Goal: Task Accomplishment & Management: Manage account settings

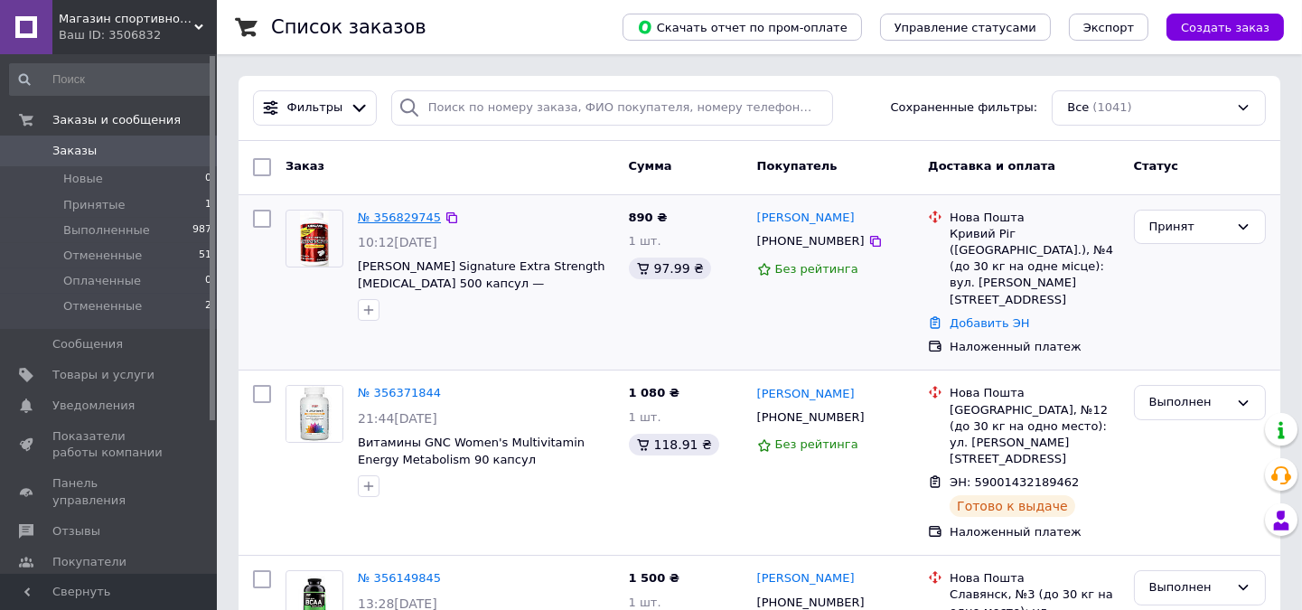
click at [393, 217] on link "№ 356829745" at bounding box center [399, 218] width 83 height 14
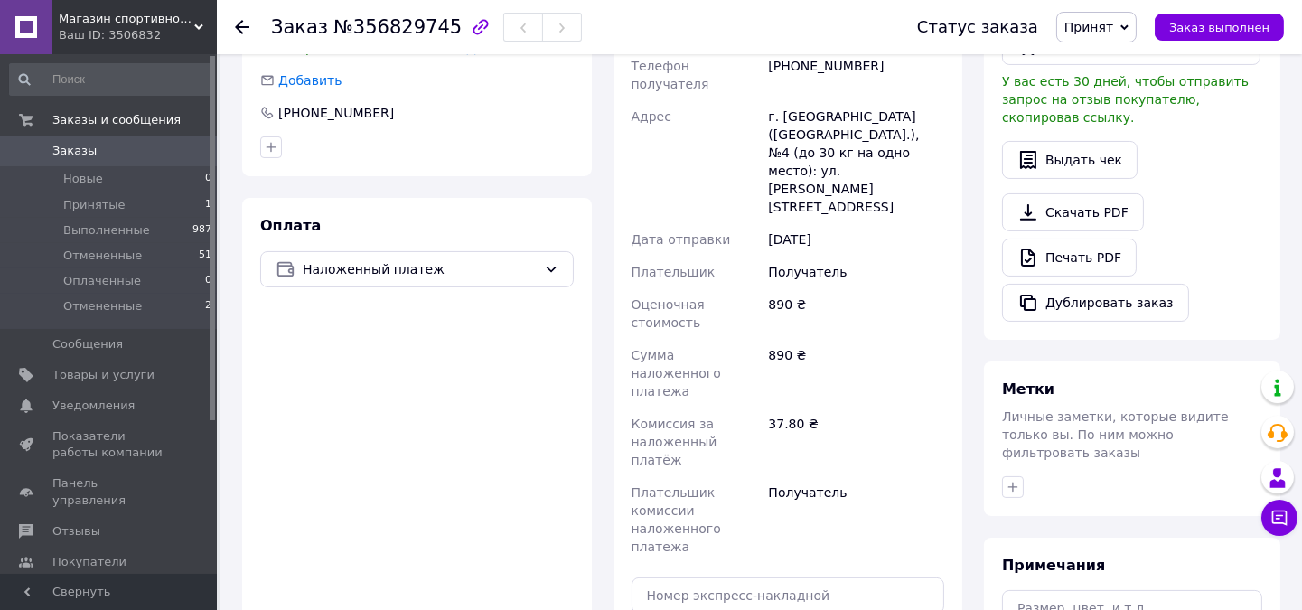
scroll to position [502, 0]
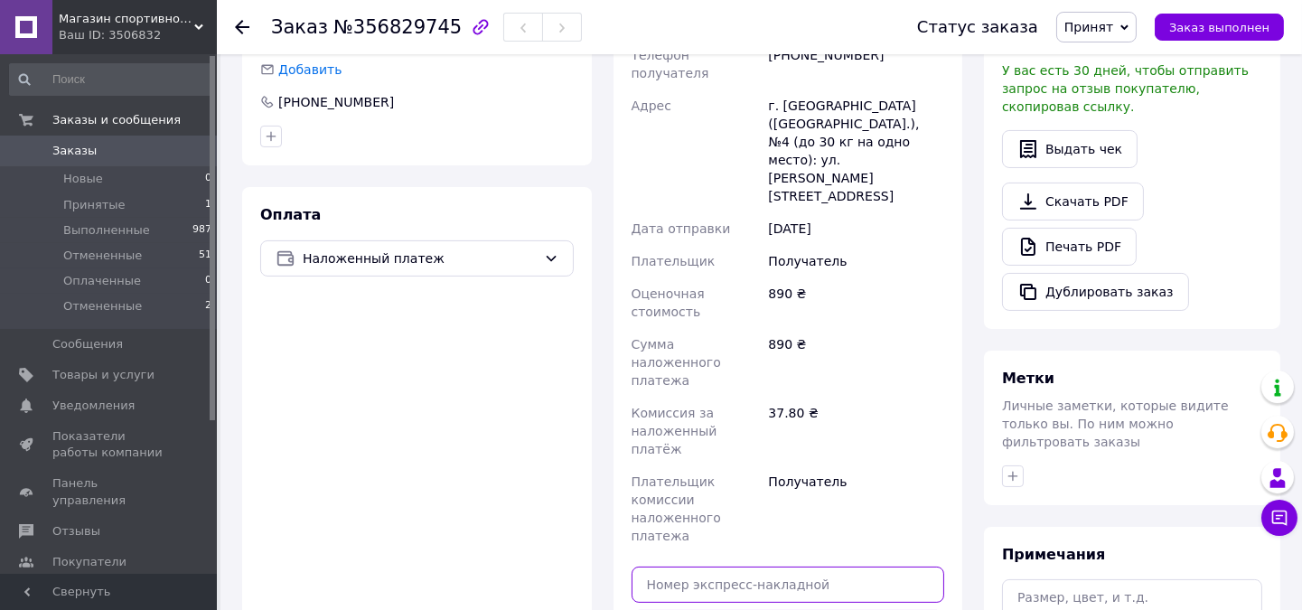
click at [797, 567] on input "text" at bounding box center [789, 585] width 314 height 36
type input "59001432941020"
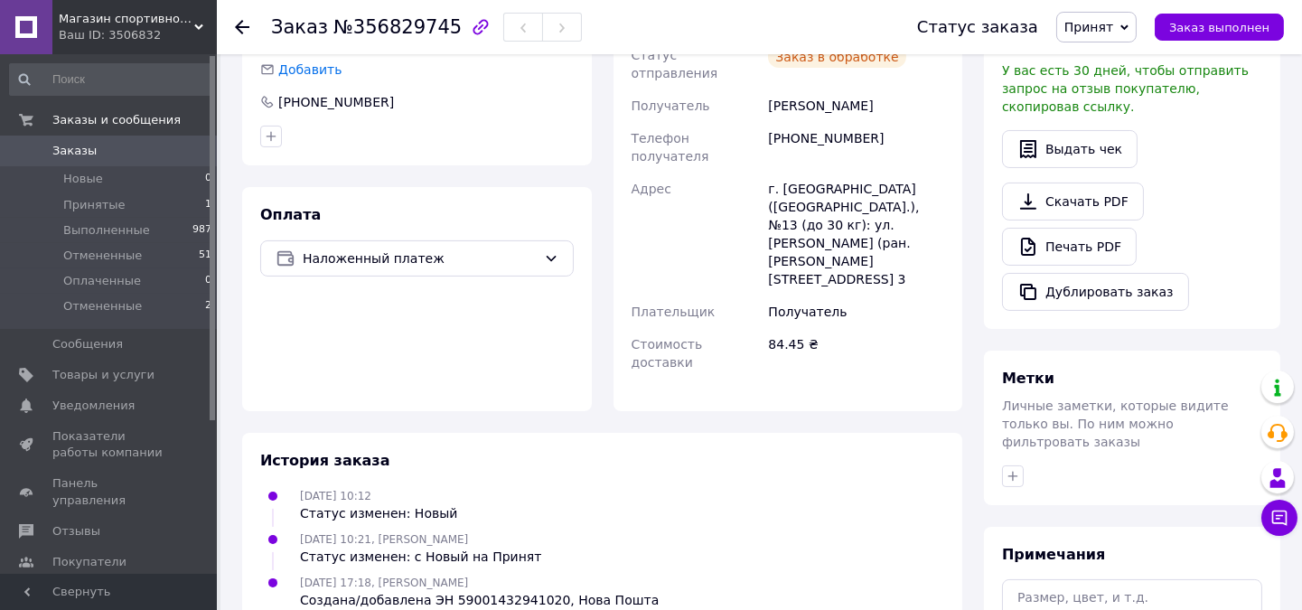
scroll to position [0, 0]
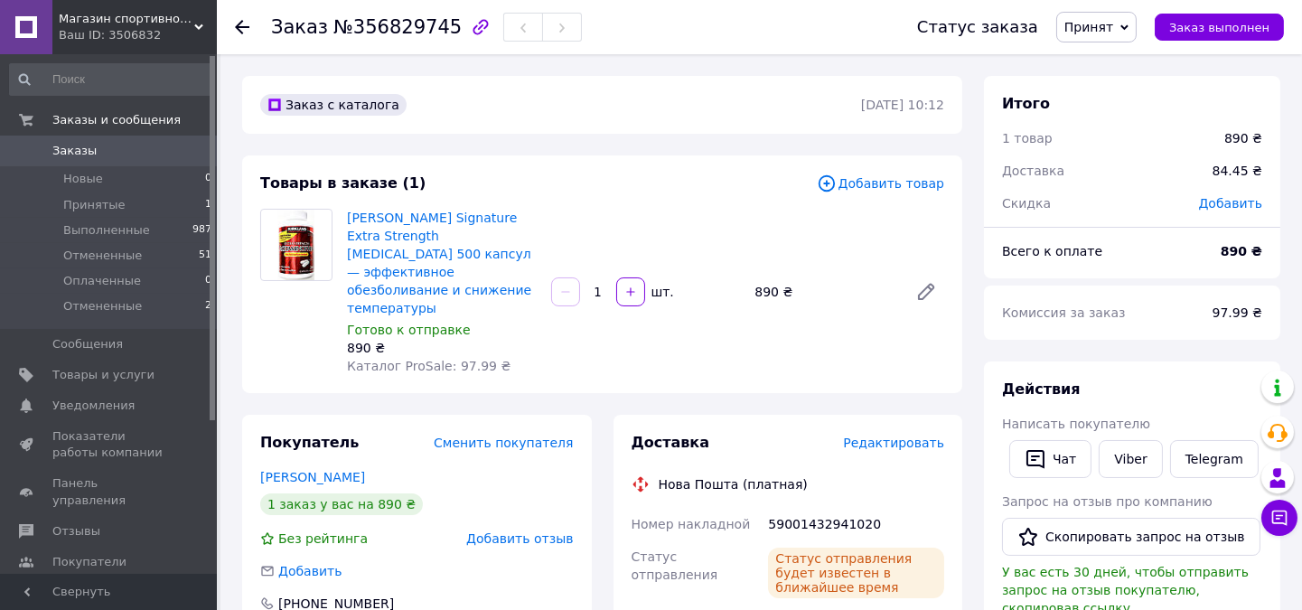
click at [115, 155] on span "Заказы" at bounding box center [109, 151] width 115 height 16
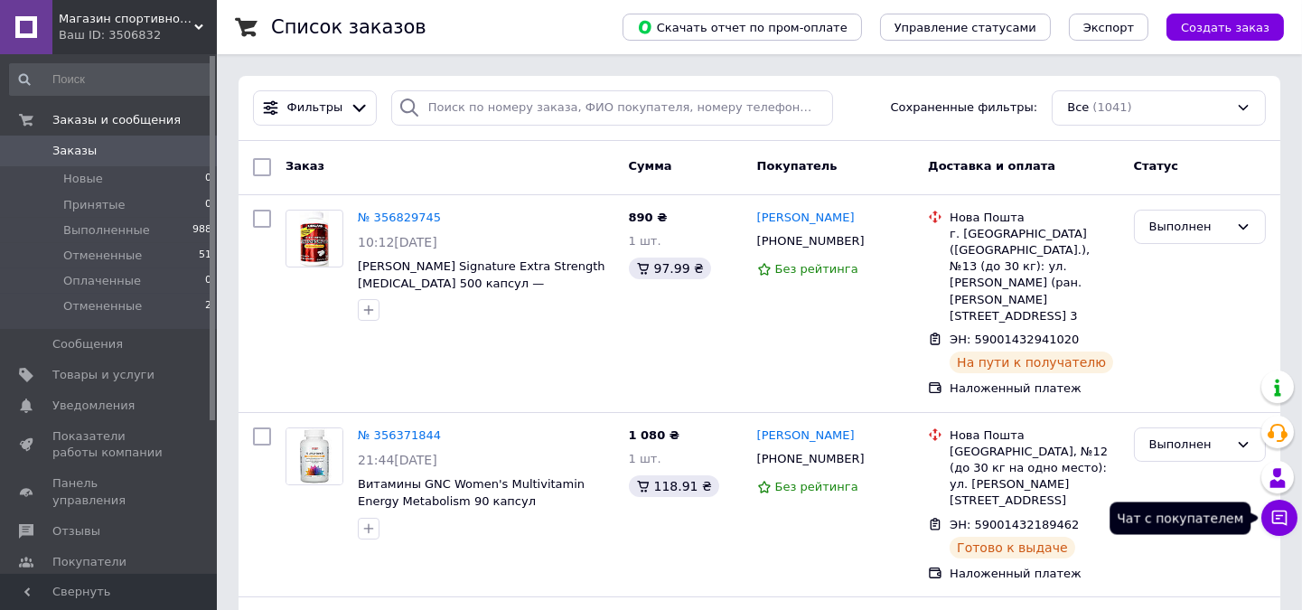
click at [1283, 517] on icon at bounding box center [1280, 518] width 18 height 18
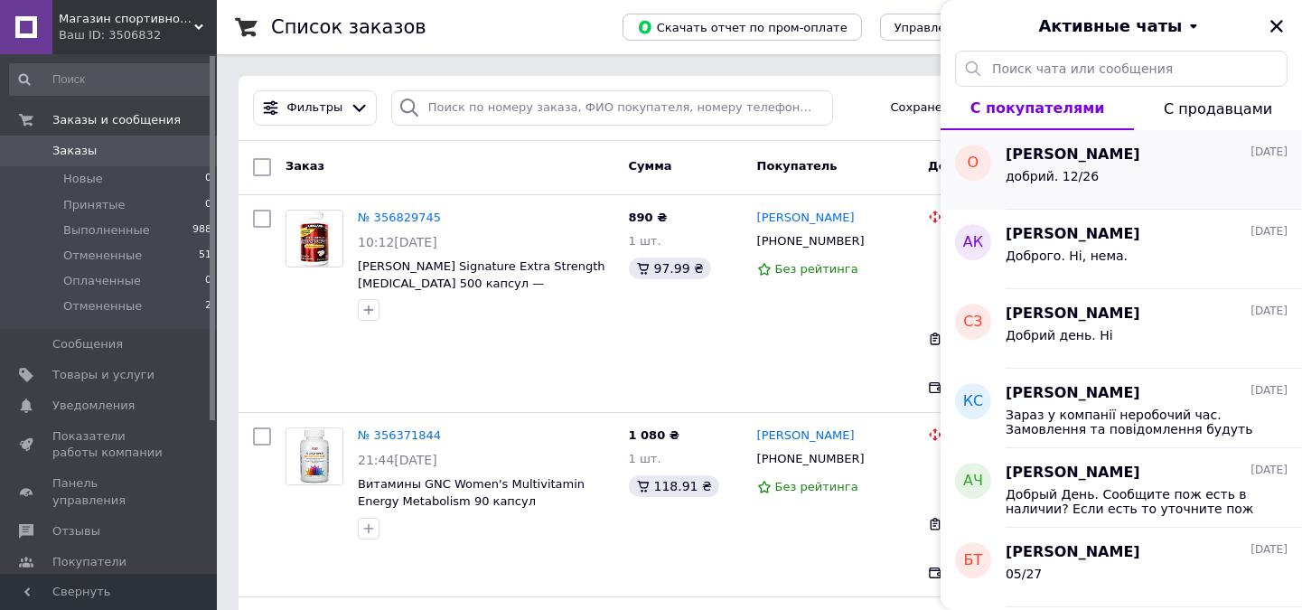
click at [1153, 172] on div "добрий. 12/26" at bounding box center [1147, 179] width 282 height 29
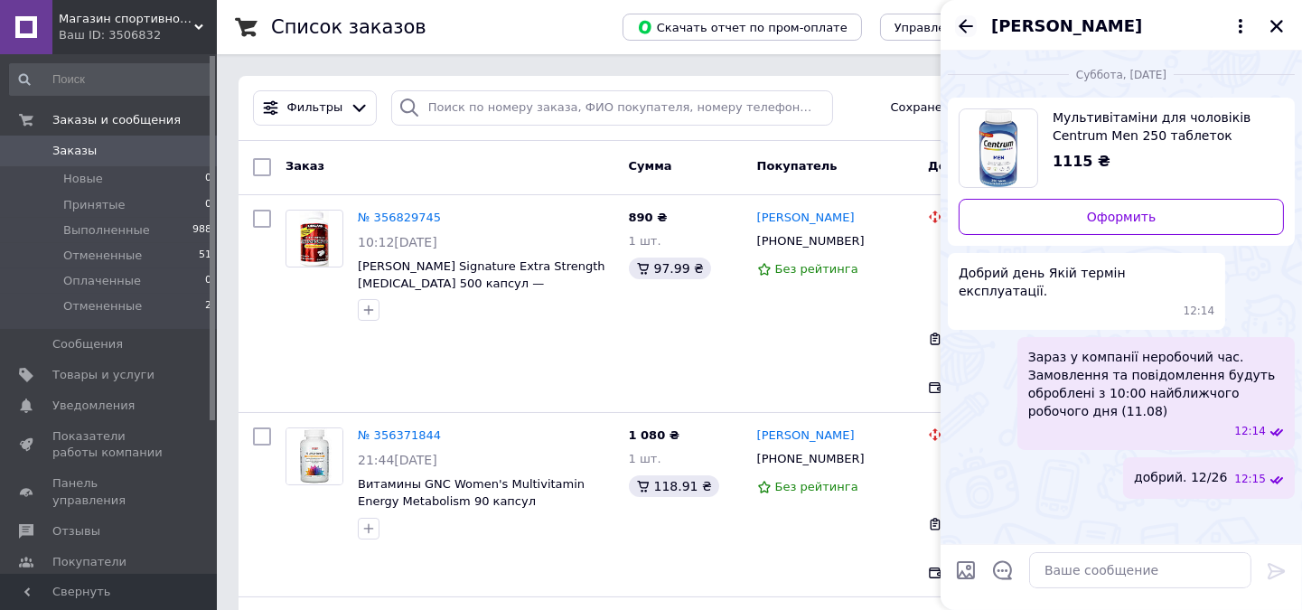
click at [956, 24] on icon "Назад" at bounding box center [966, 26] width 22 height 22
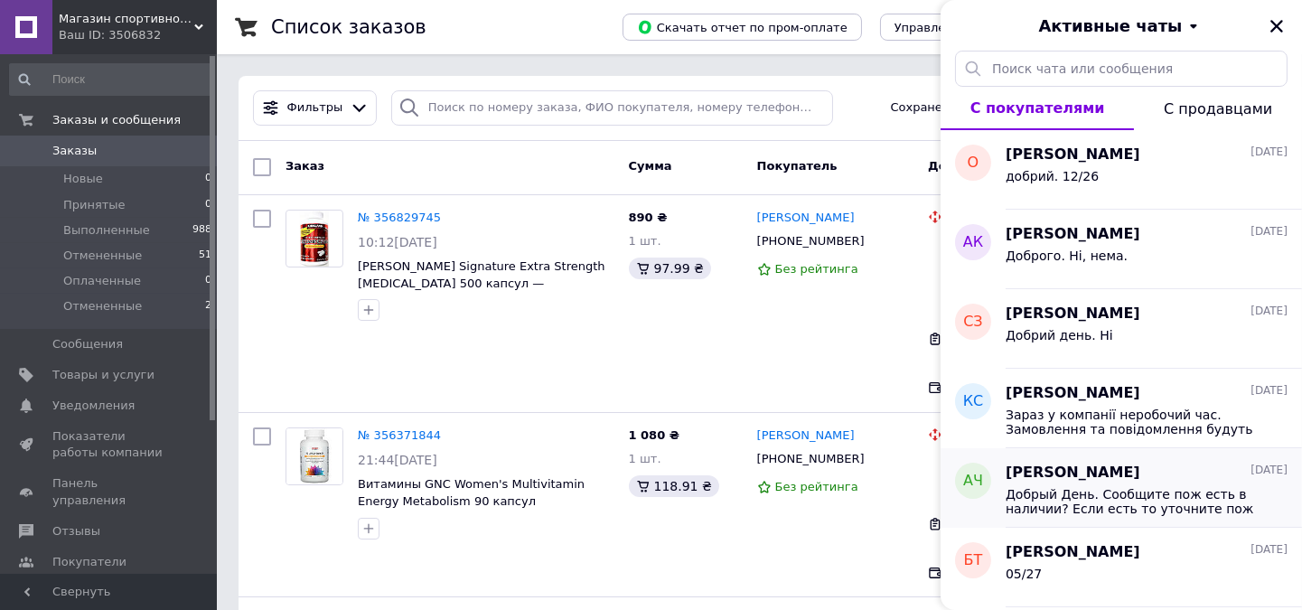
click at [1182, 468] on div "[PERSON_NAME] [DATE]" at bounding box center [1147, 473] width 282 height 21
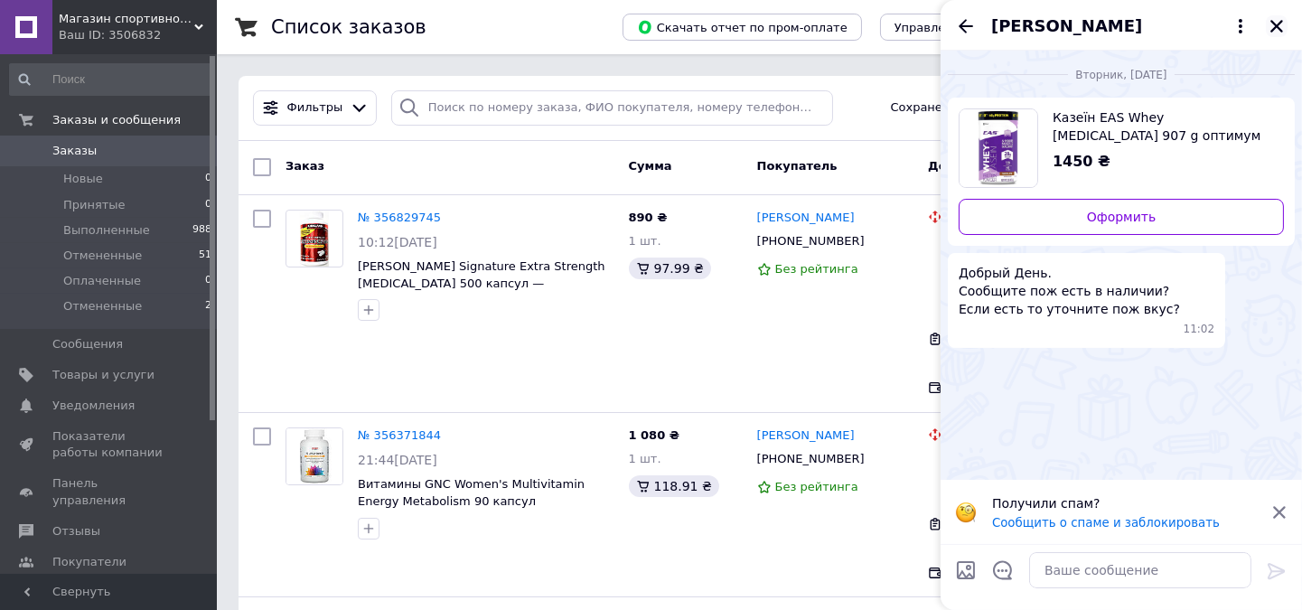
click at [1284, 21] on icon "Закрыть" at bounding box center [1277, 26] width 16 height 16
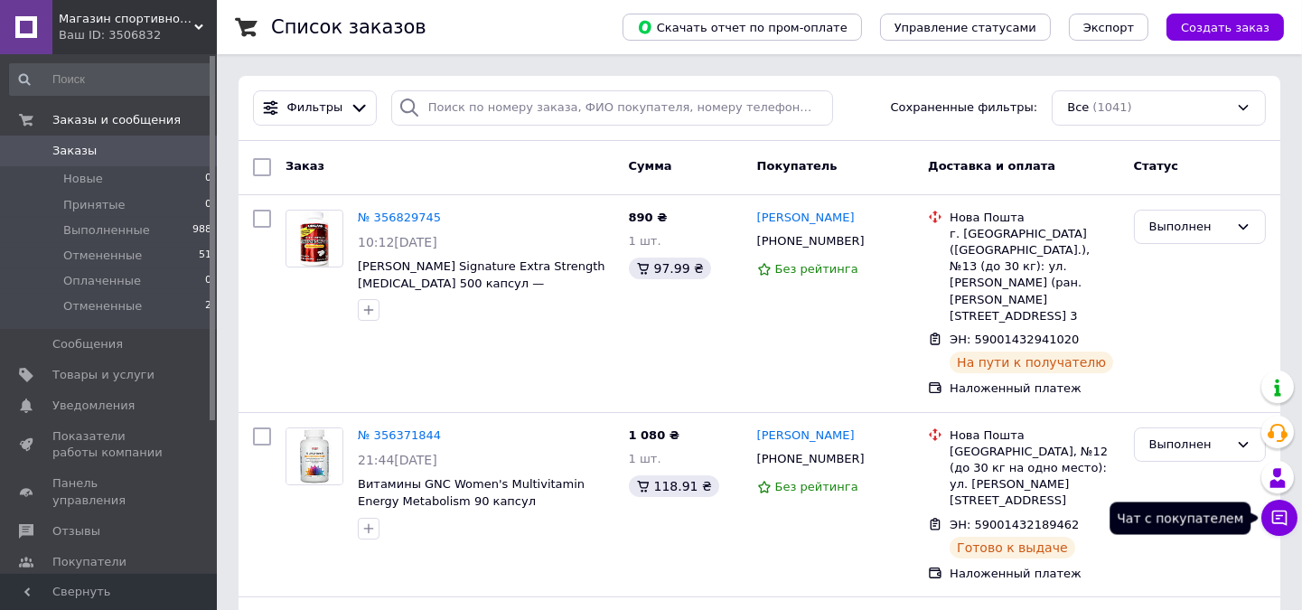
click at [1274, 513] on icon at bounding box center [1280, 518] width 18 height 18
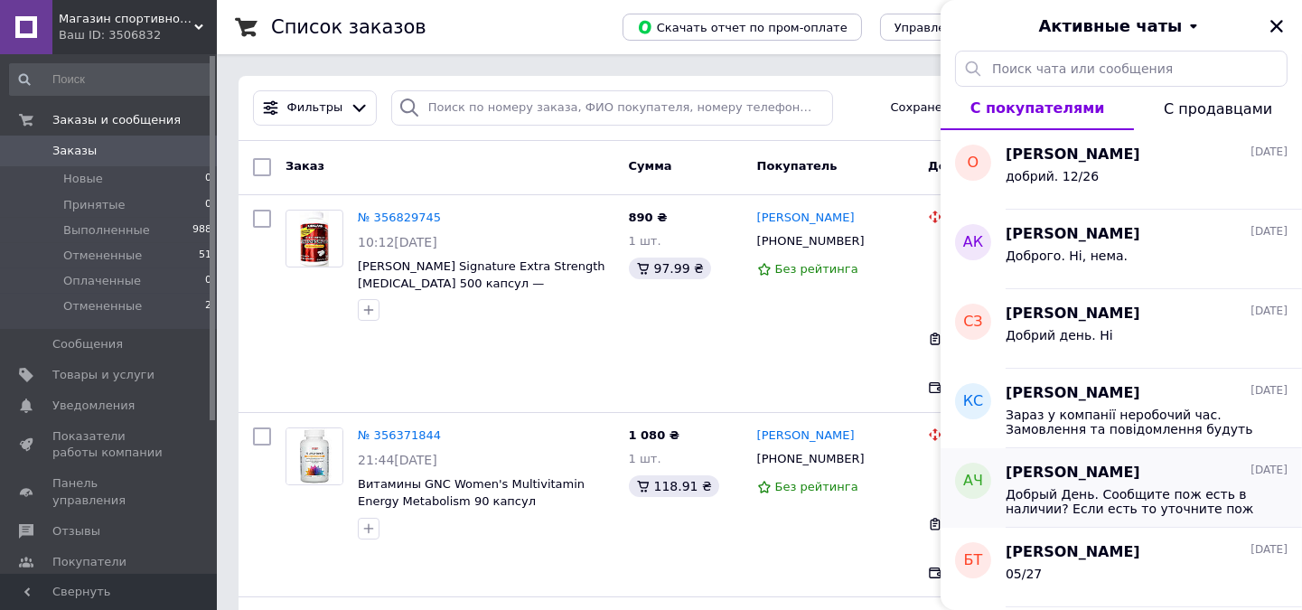
click at [1133, 488] on span "Добрый День. Сообщите пож есть в наличии? Если есть то уточните пож вкус?" at bounding box center [1134, 501] width 257 height 29
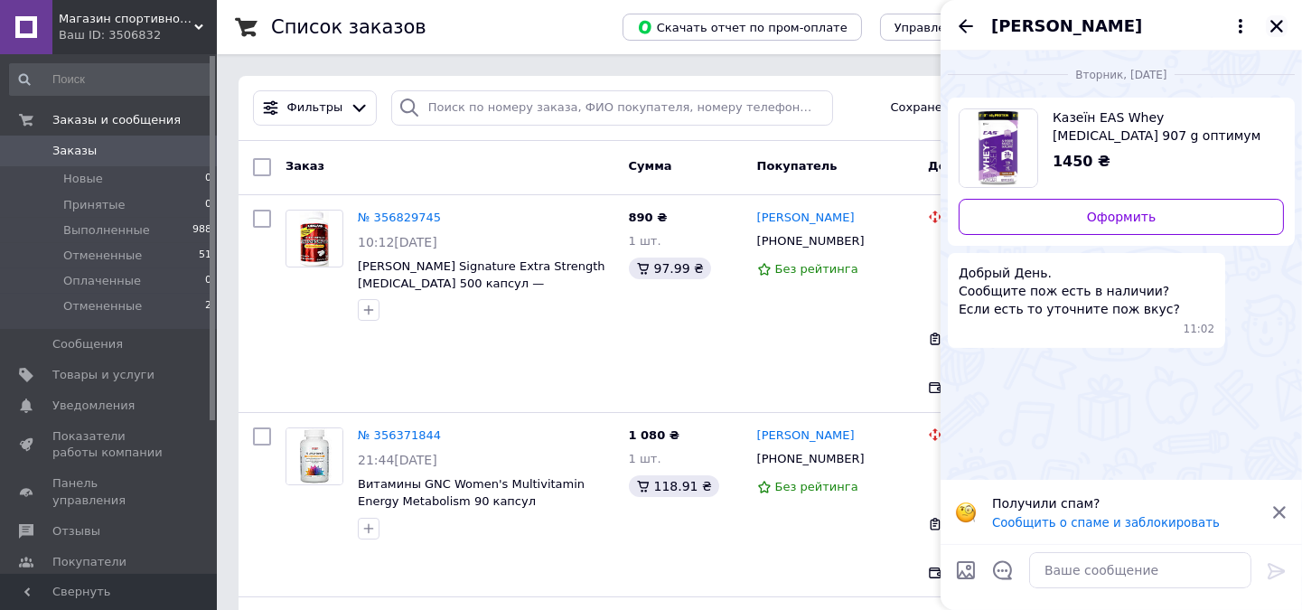
click at [1281, 27] on icon "Закрыть" at bounding box center [1277, 26] width 16 height 16
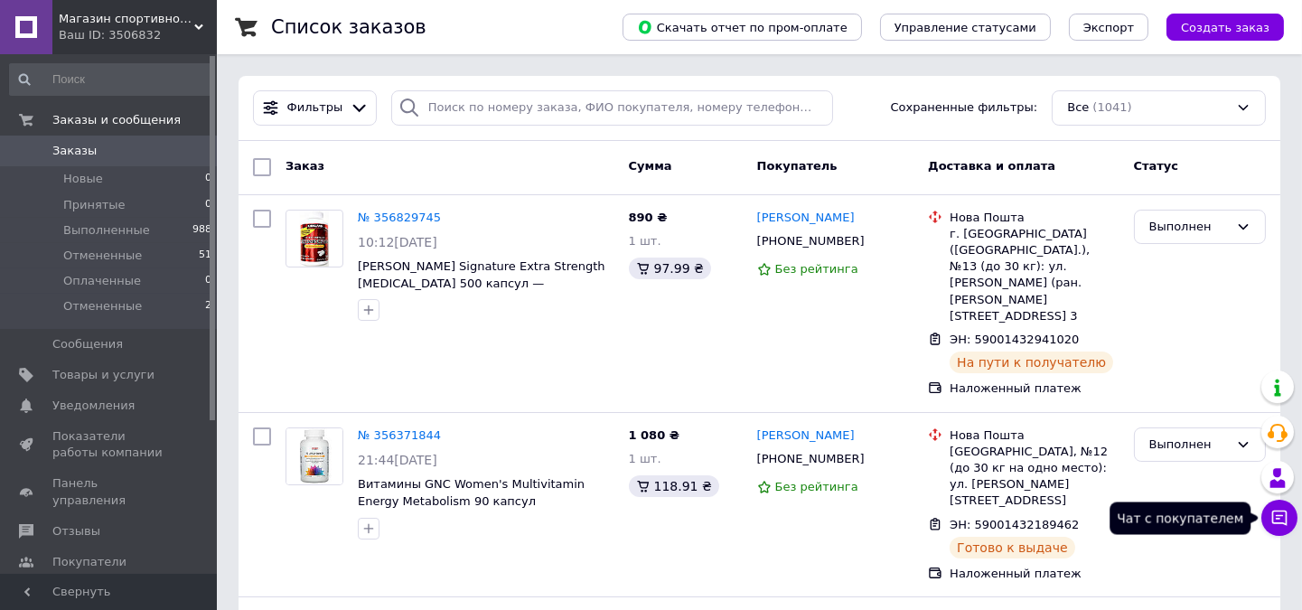
click at [1281, 513] on icon at bounding box center [1280, 518] width 18 height 18
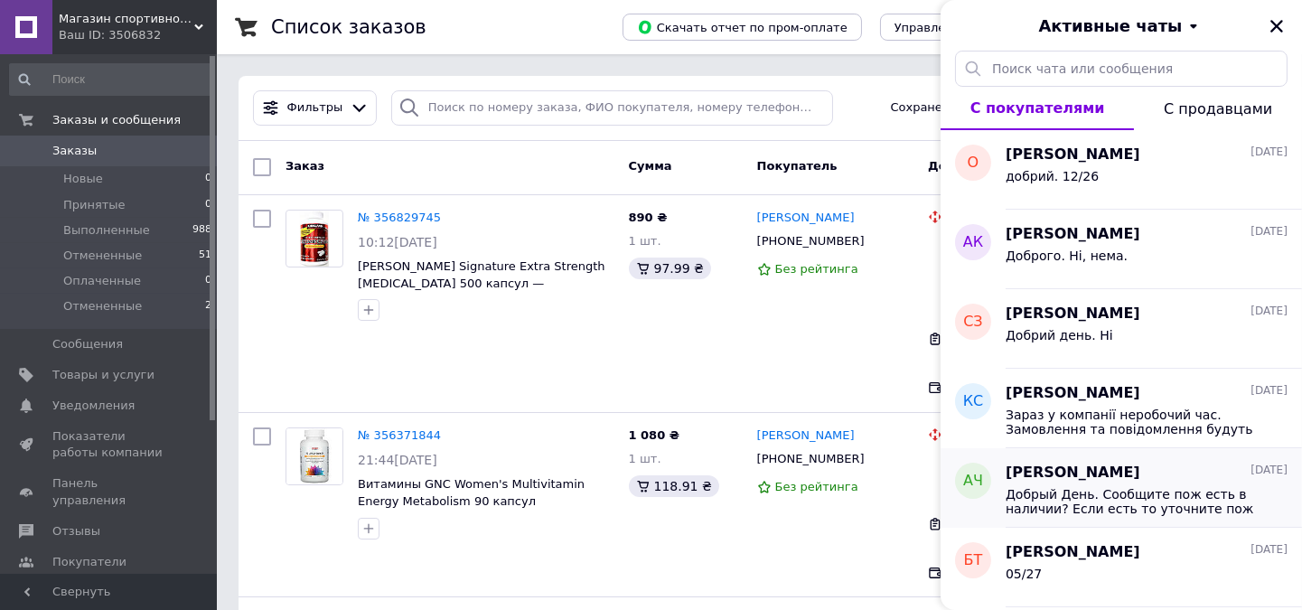
click at [1141, 498] on span "Добрый День. Сообщите пож есть в наличии? Если есть то уточните пож вкус?" at bounding box center [1134, 501] width 257 height 29
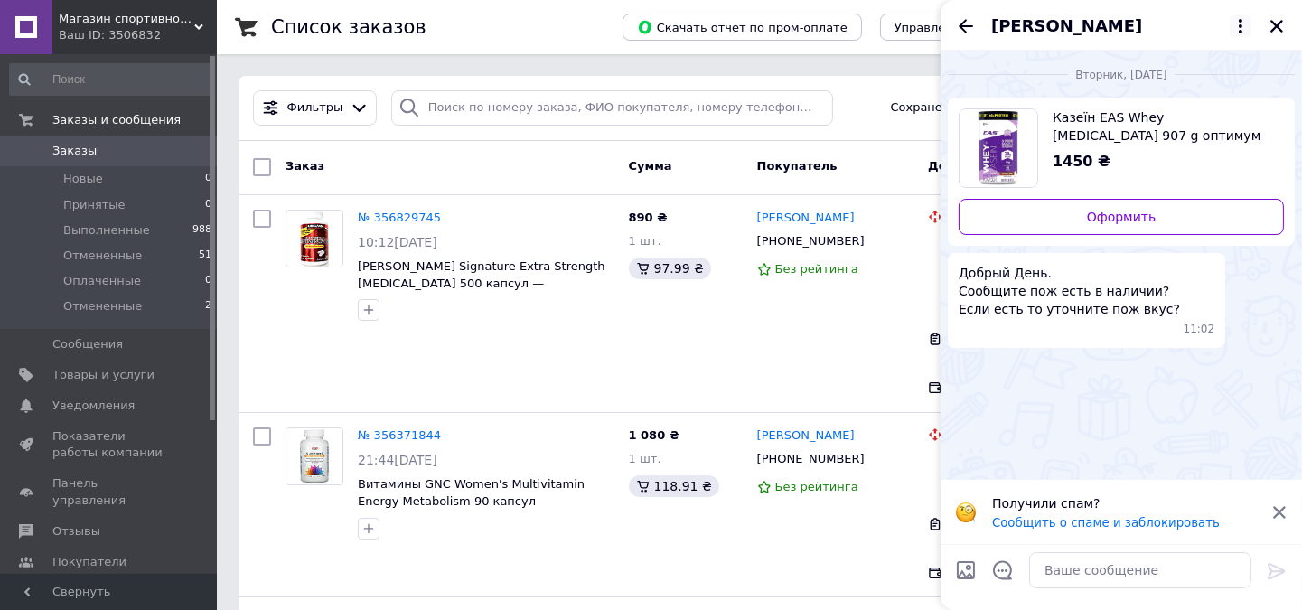
click at [1240, 23] on icon at bounding box center [1241, 26] width 22 height 22
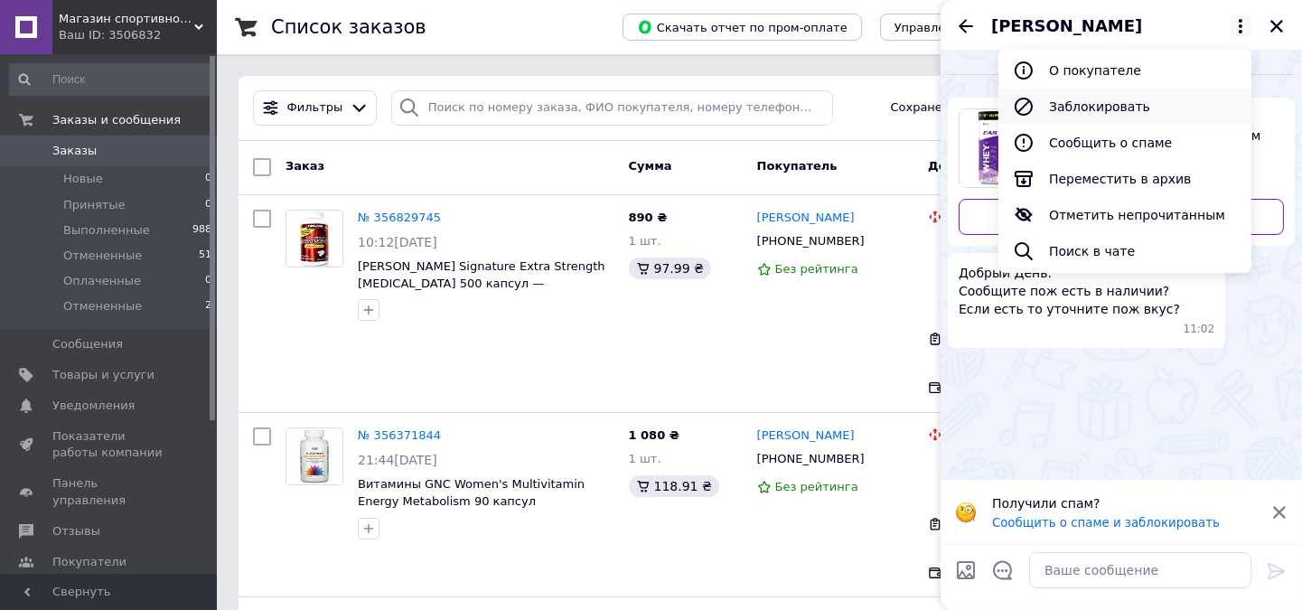
click at [1118, 101] on button "Заблокировать" at bounding box center [1125, 107] width 253 height 36
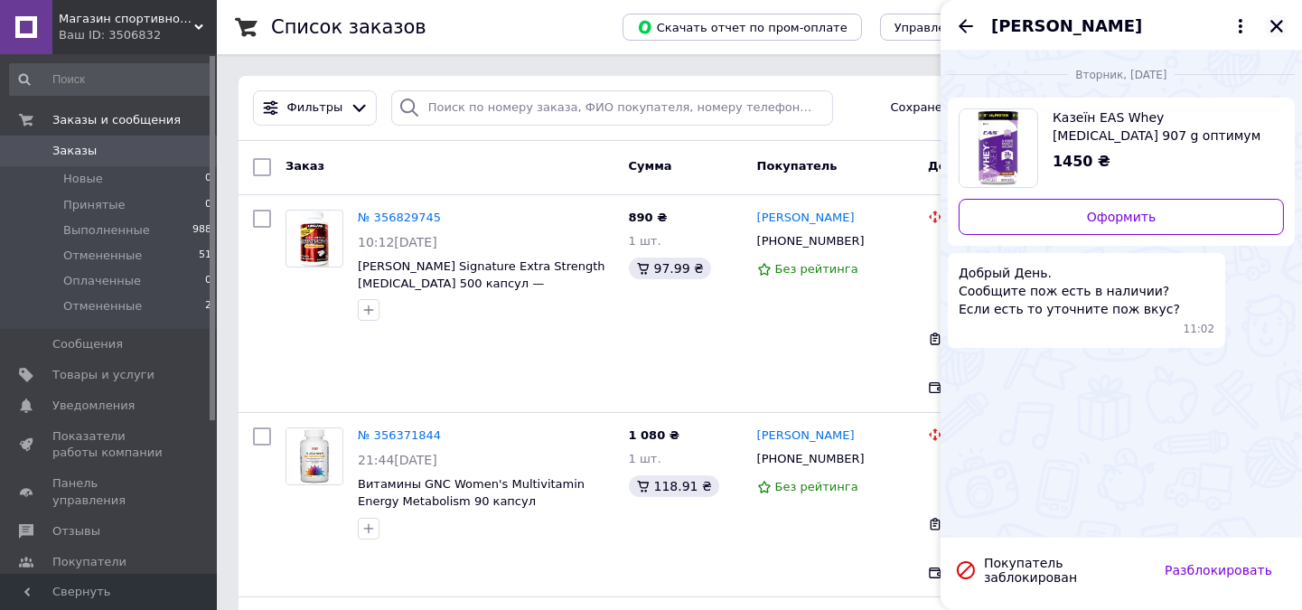
click at [1276, 29] on icon "Закрыть" at bounding box center [1277, 26] width 16 height 16
